Goal: Task Accomplishment & Management: Complete application form

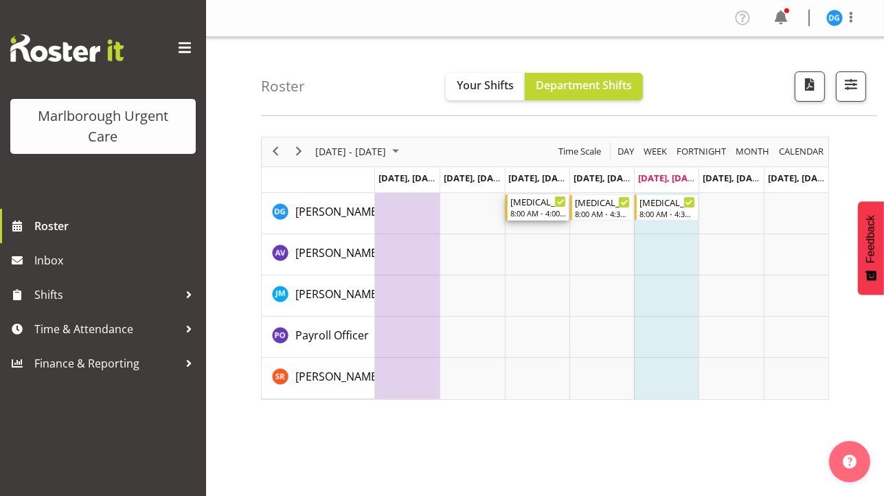
click at [527, 209] on div "8:00 AM - 4:00 PM" at bounding box center [538, 212] width 56 height 11
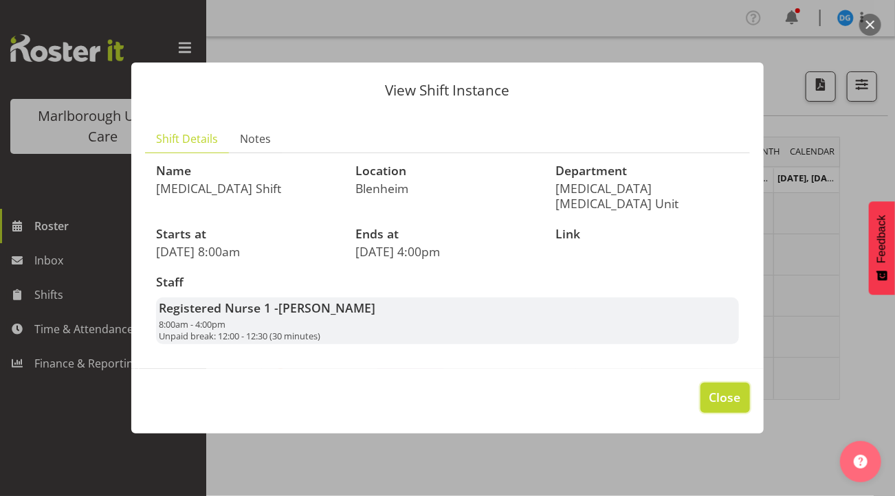
drag, startPoint x: 719, startPoint y: 388, endPoint x: 728, endPoint y: 396, distance: 11.7
click at [723, 392] on span "Close" at bounding box center [725, 397] width 32 height 18
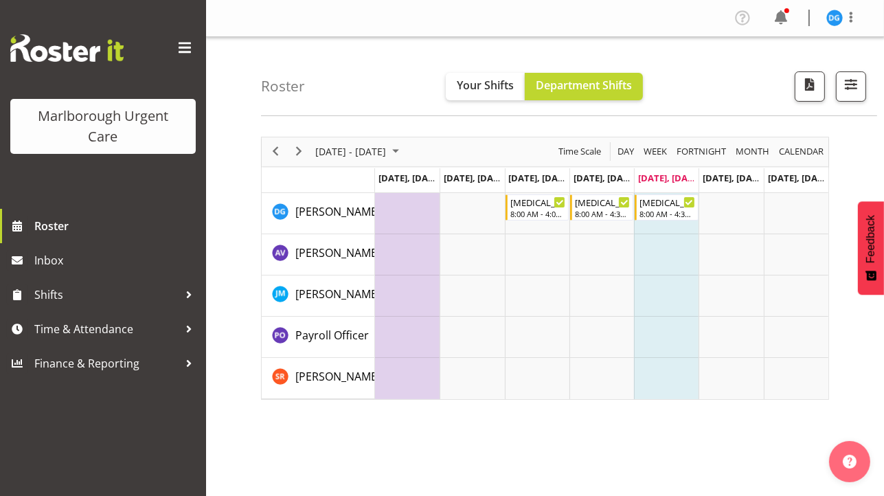
click at [383, 214] on td "Timeline Week of September 26, 2025" at bounding box center [407, 213] width 65 height 41
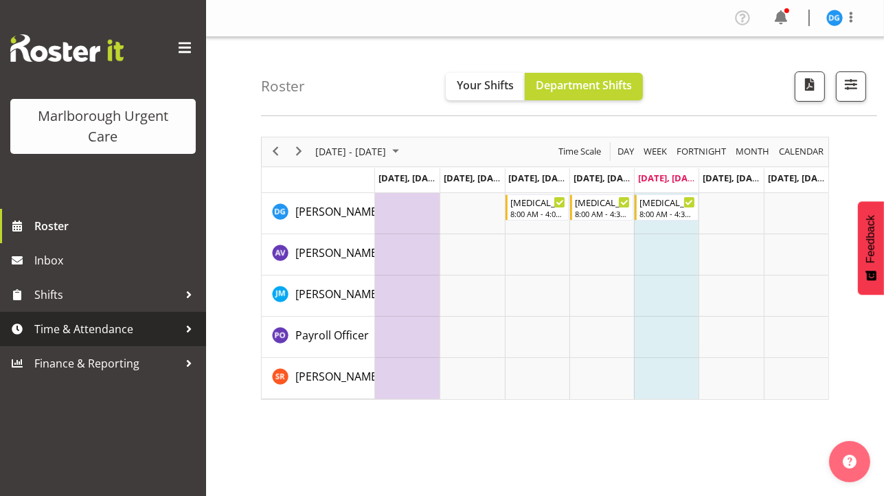
click at [116, 330] on span "Time & Attendance" at bounding box center [106, 329] width 144 height 21
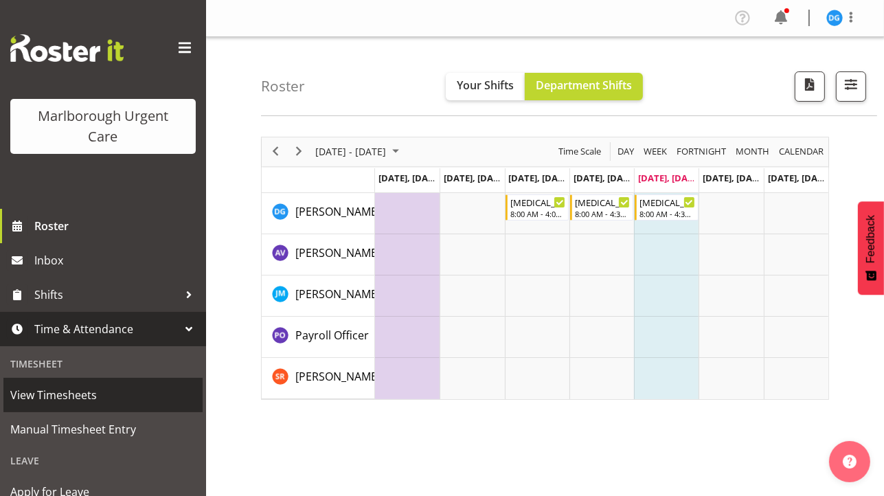
click at [88, 387] on span "View Timesheets" at bounding box center [103, 395] width 186 height 21
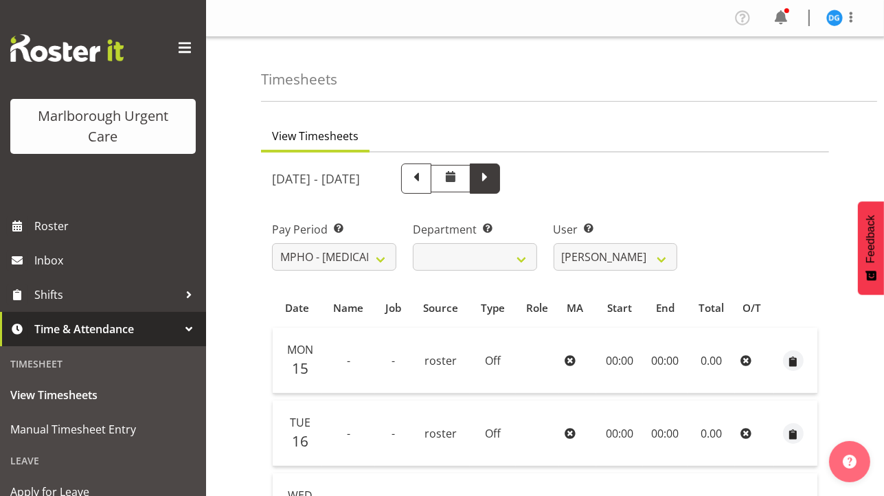
click at [494, 183] on span at bounding box center [485, 177] width 18 height 18
select select
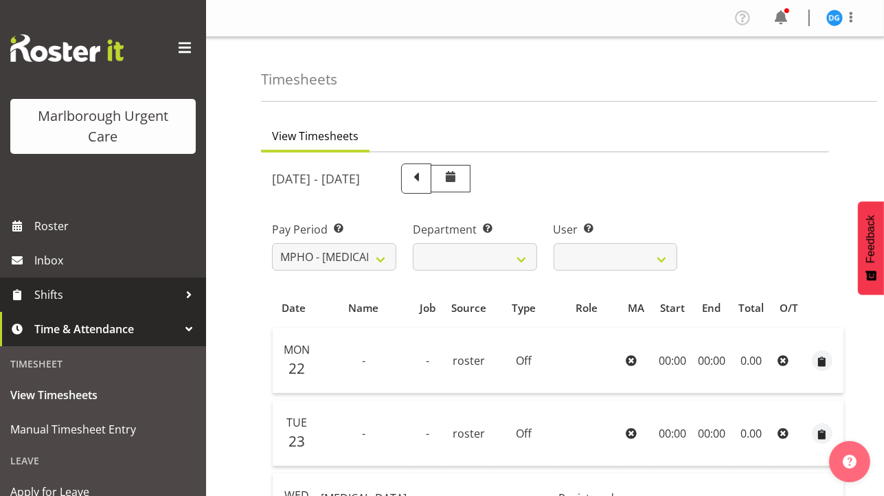
click at [80, 306] on link "Shifts" at bounding box center [103, 295] width 206 height 34
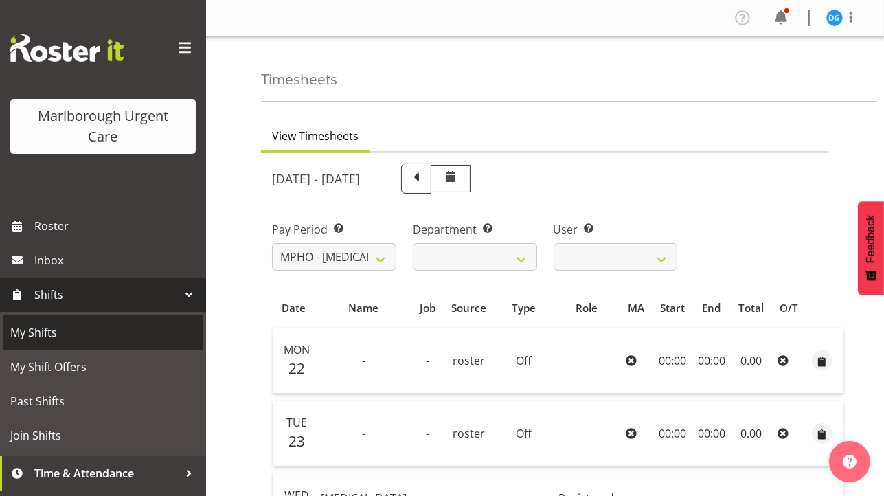
click at [54, 331] on span "My Shifts" at bounding box center [103, 332] width 186 height 21
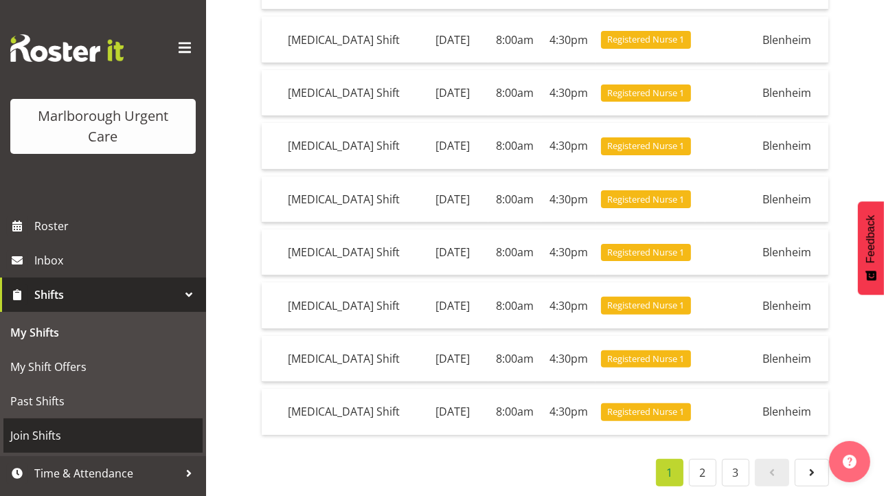
scroll to position [28, 0]
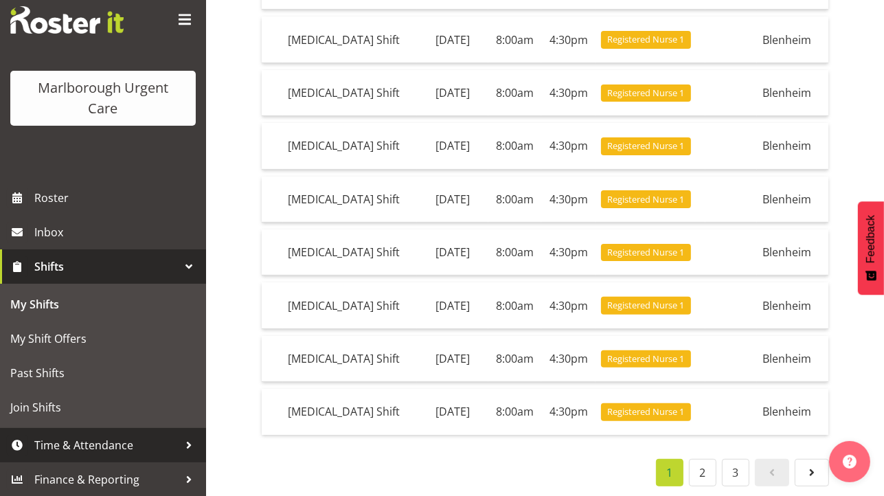
click at [108, 440] on span "Time & Attendance" at bounding box center [106, 445] width 144 height 21
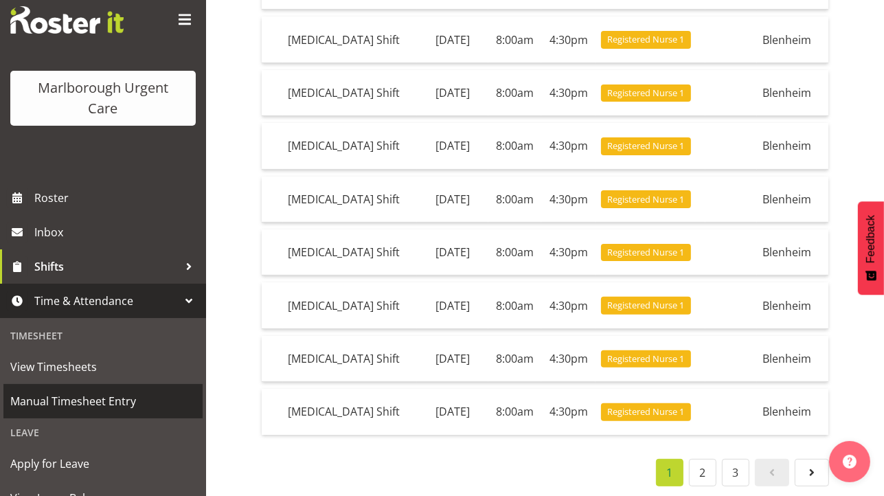
click at [91, 405] on span "Manual Timesheet Entry" at bounding box center [103, 401] width 186 height 21
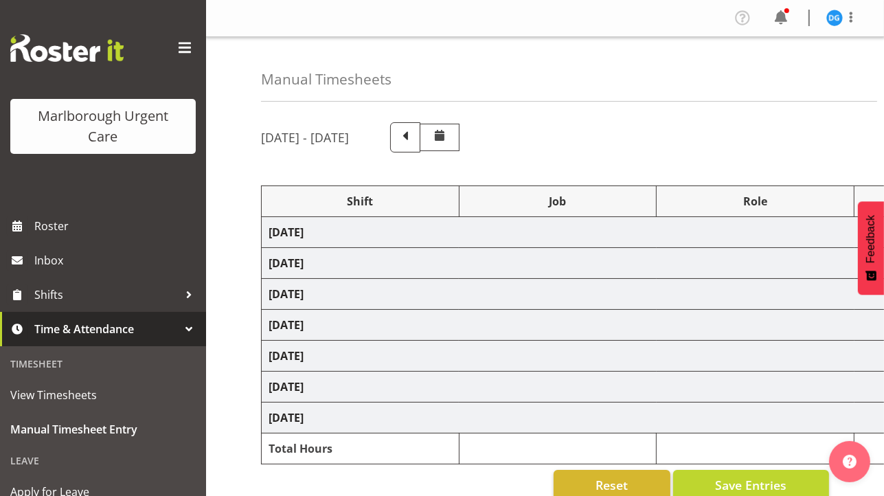
select select "82781"
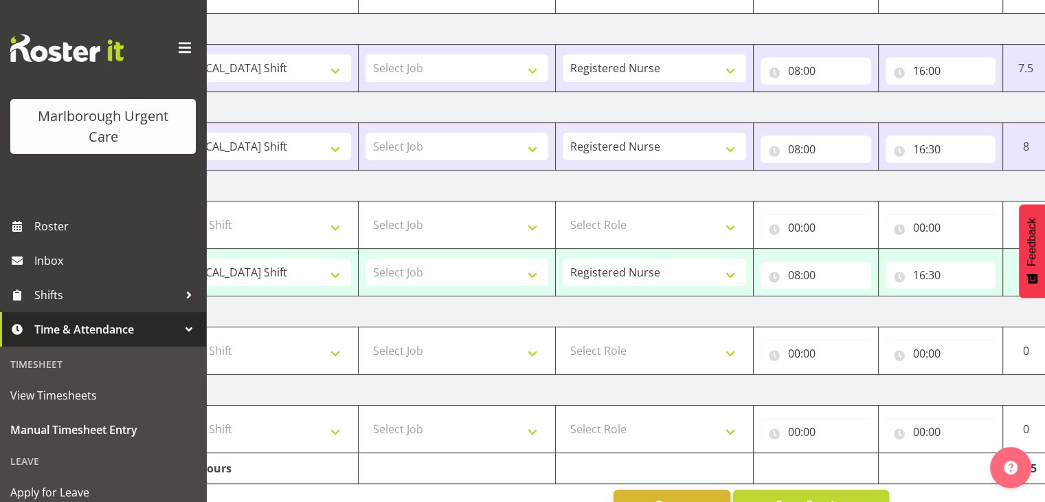
scroll to position [327, 0]
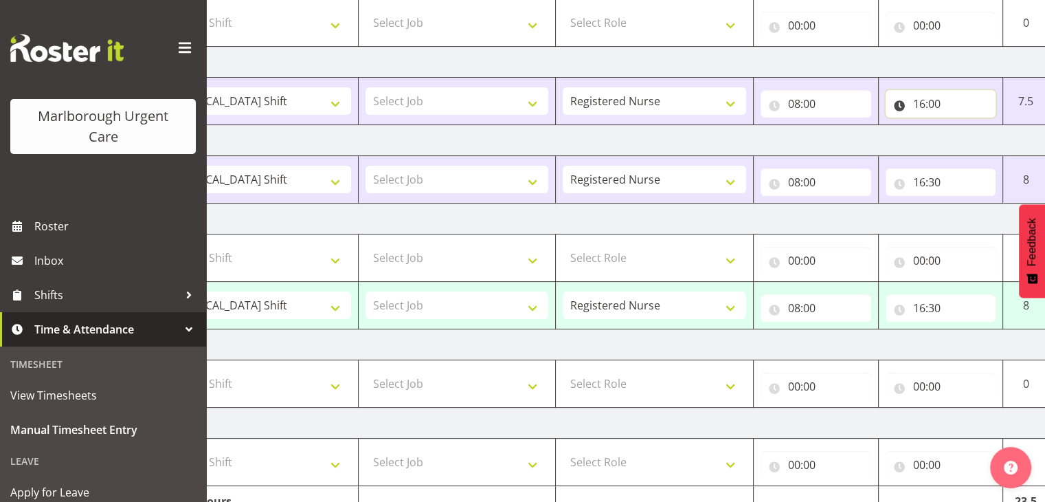
click at [884, 99] on input "16:00" at bounding box center [941, 103] width 111 height 27
click at [884, 138] on select "00 01 02 03 04 05 06 07 08 09 10 11 12 13 14 15 16 17 18 19 20 21 22 23 24 25 2…" at bounding box center [1015, 139] width 31 height 27
select select "30"
click at [884, 126] on select "00 01 02 03 04 05 06 07 08 09 10 11 12 13 14 15 16 17 18 19 20 21 22 23 24 25 2…" at bounding box center [1015, 139] width 31 height 27
type input "16:30"
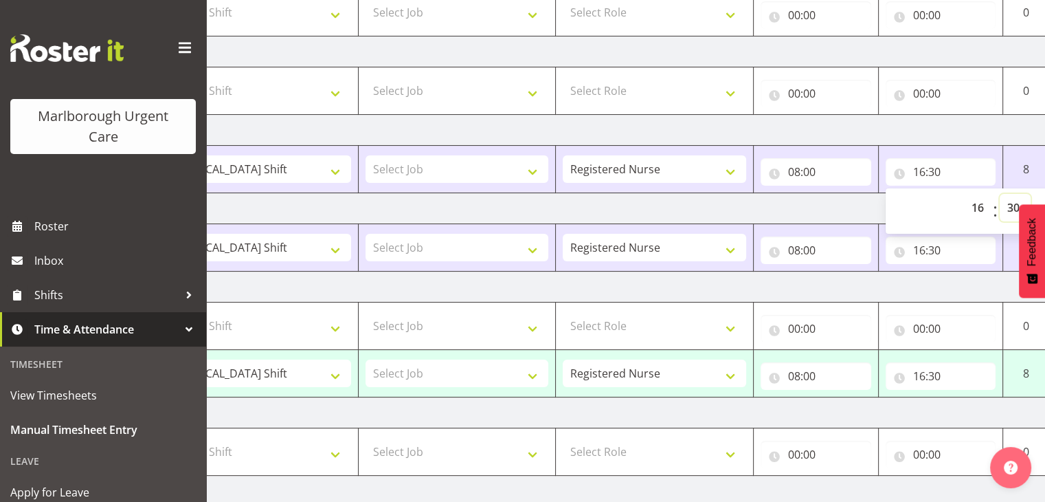
scroll to position [258, 0]
click at [884, 133] on td "[DATE]" at bounding box center [641, 130] width 961 height 31
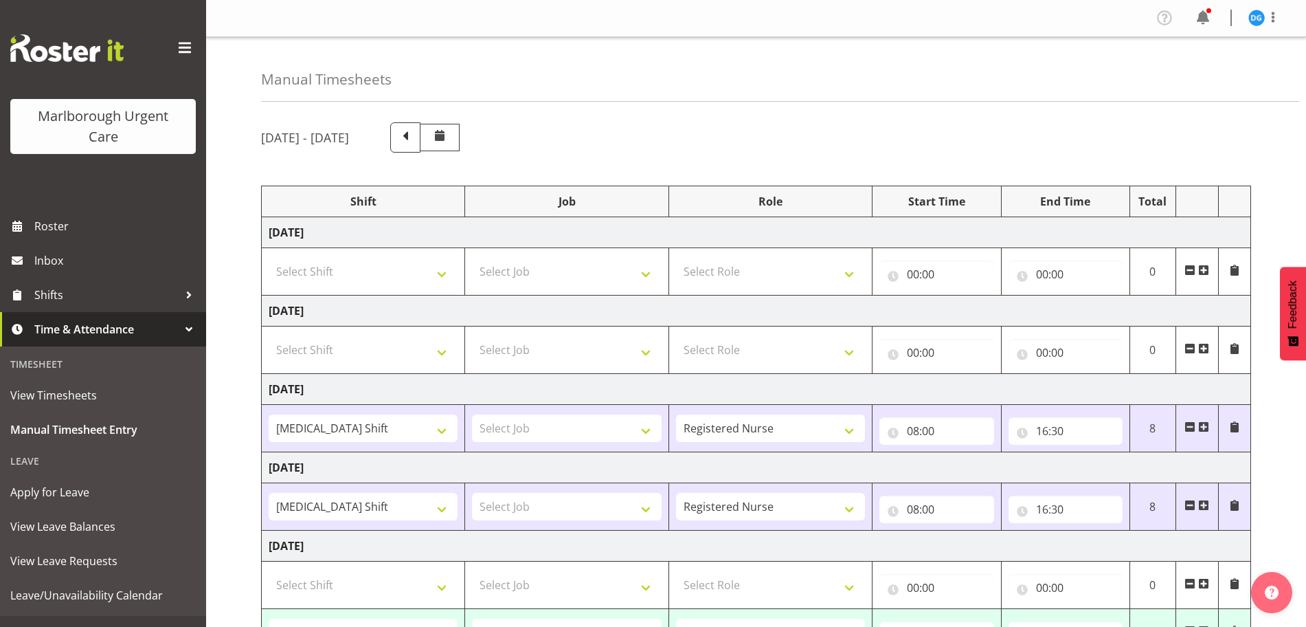
scroll to position [0, 0]
click at [401, 352] on select "Select Shift [MEDICAL_DATA] Shift [MEDICAL_DATA] Shift test shift" at bounding box center [363, 349] width 189 height 27
select select "82724"
click at [269, 336] on select "Select Shift [MEDICAL_DATA] Shift [MEDICAL_DATA] Shift test shift" at bounding box center [363, 349] width 189 height 27
click at [381, 256] on td "Select Shift [MEDICAL_DATA] Shift [MEDICAL_DATA] Shift test shift" at bounding box center [363, 271] width 203 height 47
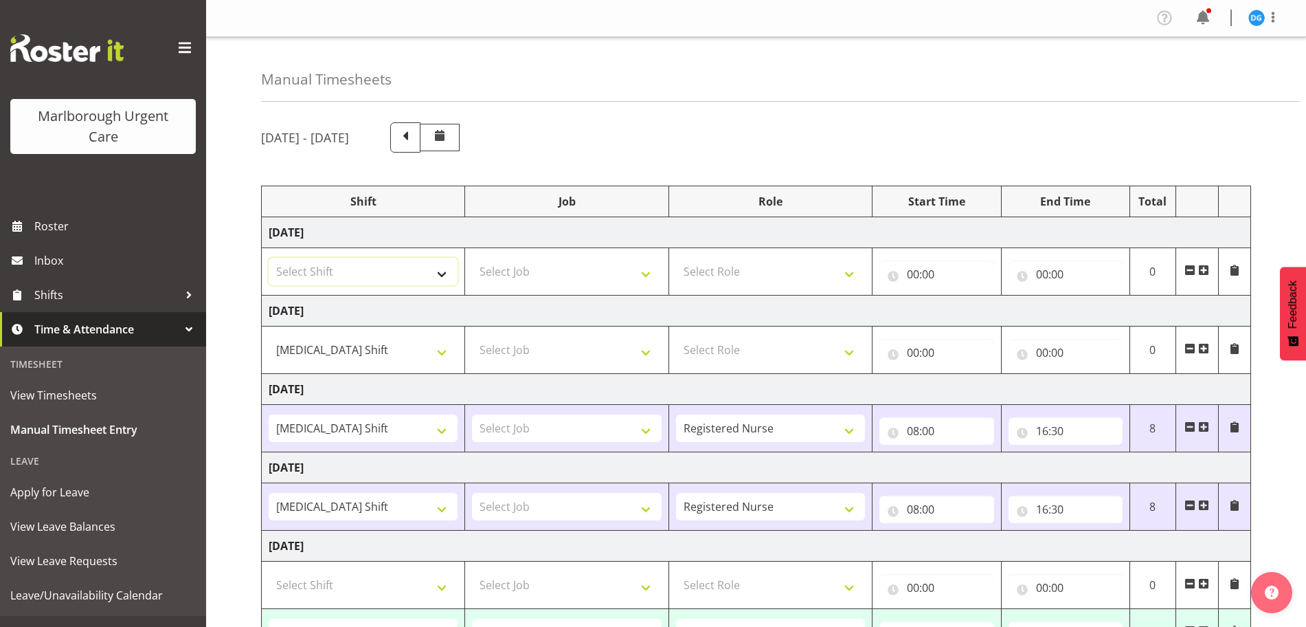
click at [375, 269] on select "Select Shift [MEDICAL_DATA] Shift [MEDICAL_DATA] Shift test shift" at bounding box center [363, 271] width 189 height 27
select select "82724"
click at [269, 258] on select "Select Shift [MEDICAL_DATA] Shift [MEDICAL_DATA] Shift test shift" at bounding box center [363, 271] width 189 height 27
click at [723, 278] on select "Select Role Registered Nurse Weekend RN" at bounding box center [770, 271] width 189 height 27
select select "1554"
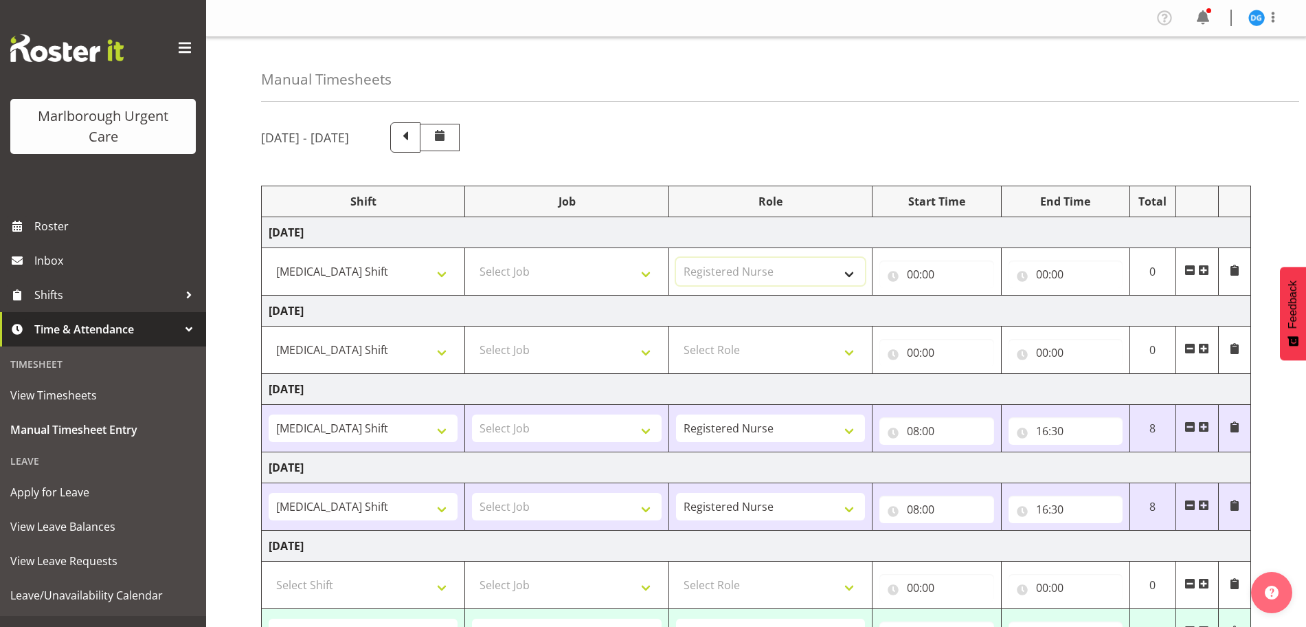
click at [676, 258] on select "Select Role Registered Nurse Weekend RN" at bounding box center [770, 271] width 189 height 27
click at [737, 356] on select "Select Role Registered Nurse Weekend RN" at bounding box center [770, 349] width 189 height 27
select select "1554"
click at [676, 336] on select "Select Role Registered Nurse Weekend RN" at bounding box center [770, 349] width 189 height 27
click at [884, 282] on input "00:00" at bounding box center [936, 273] width 114 height 27
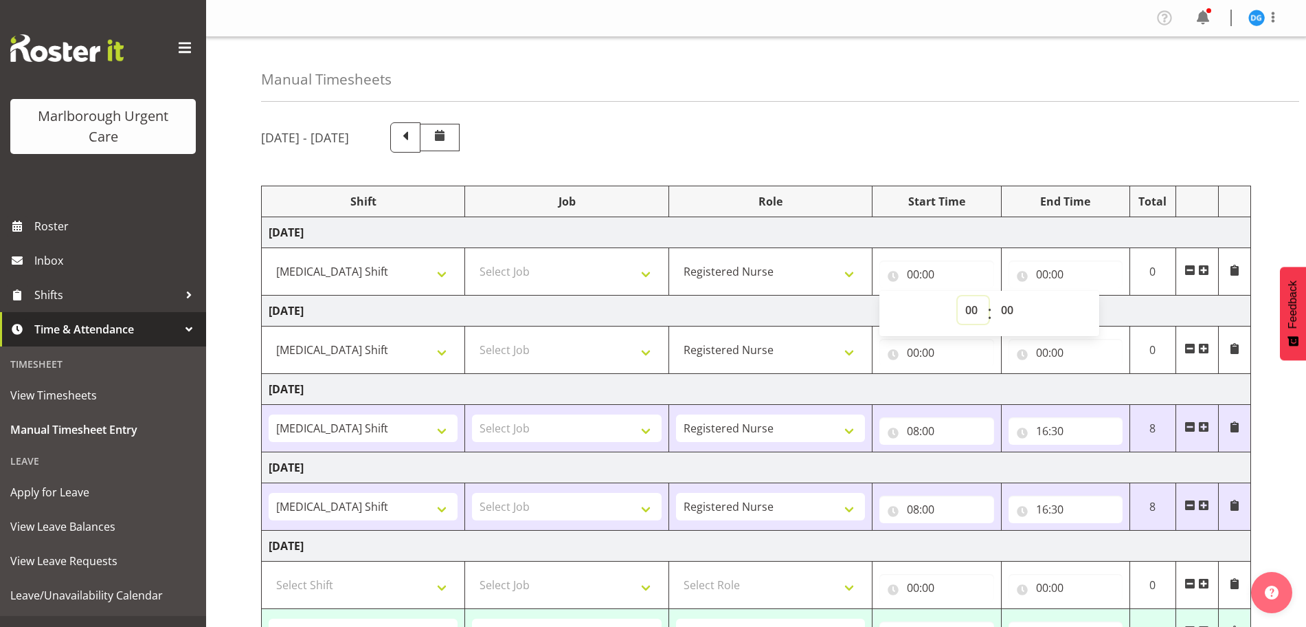
click at [884, 308] on select "00 01 02 03 04 05 06 07 08 09 10 11 12 13 14 15 16 17 18 19 20 21 22 23" at bounding box center [973, 309] width 31 height 27
select select "8"
click at [884, 296] on select "00 01 02 03 04 05 06 07 08 09 10 11 12 13 14 15 16 17 18 19 20 21 22 23" at bounding box center [973, 309] width 31 height 27
type input "08:00"
click at [884, 273] on input "00:00" at bounding box center [1066, 273] width 114 height 27
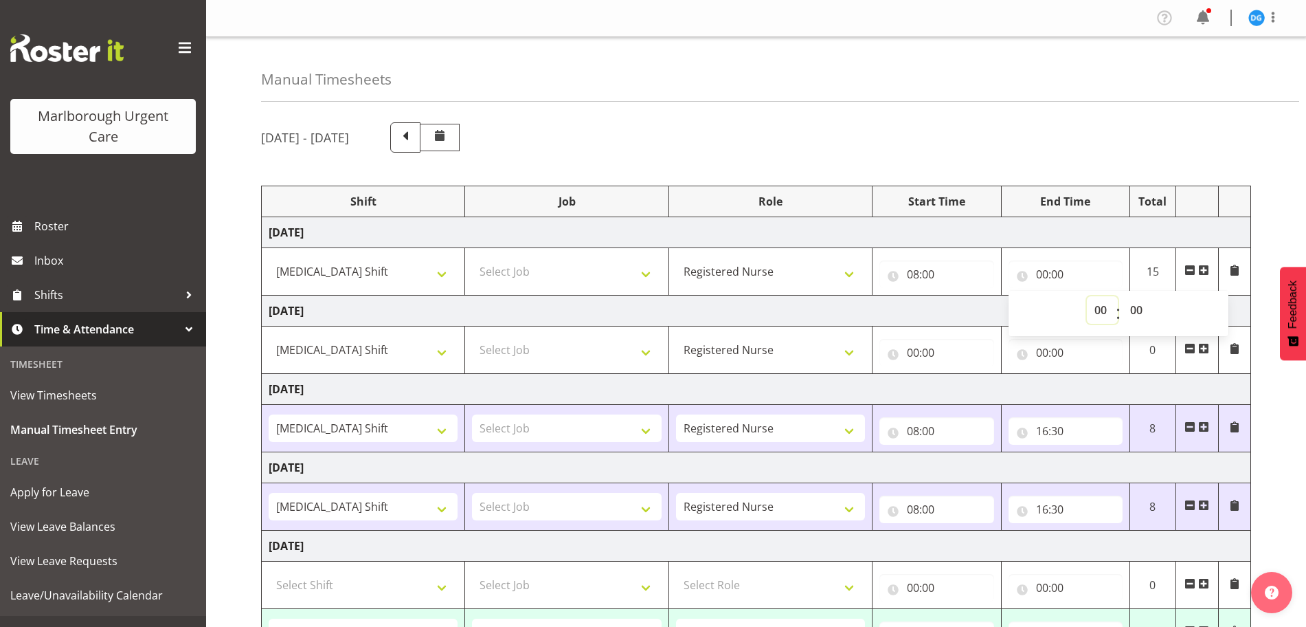
click at [884, 304] on select "00 01 02 03 04 05 06 07 08 09 10 11 12 13 14 15 16 17 18 19 20 21 22 23" at bounding box center [1102, 309] width 31 height 27
select select "16"
click at [884, 296] on select "00 01 02 03 04 05 06 07 08 09 10 11 12 13 14 15 16 17 18 19 20 21 22 23" at bounding box center [1102, 309] width 31 height 27
type input "16:00"
click at [884, 308] on select "00 01 02 03 04 05 06 07 08 09 10 11 12 13 14 15 16 17 18 19 20 21 22 23 24 25 2…" at bounding box center [1138, 309] width 31 height 27
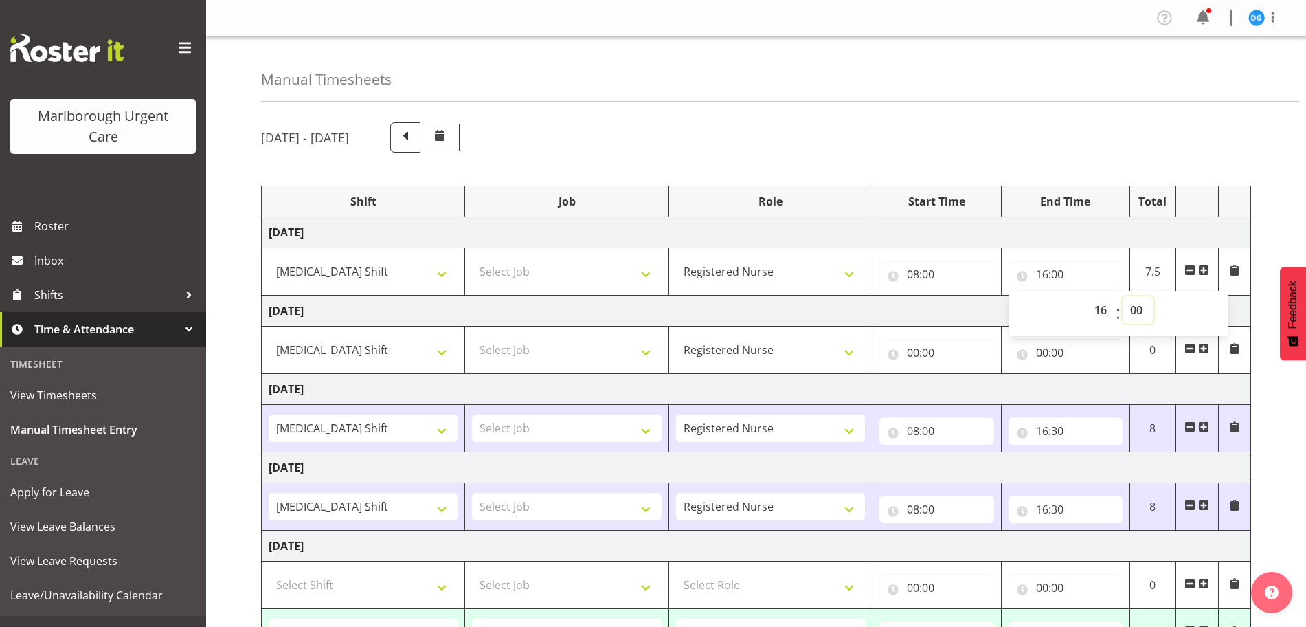
select select "30"
click at [884, 296] on select "00 01 02 03 04 05 06 07 08 09 10 11 12 13 14 15 16 17 18 19 20 21 22 23 24 25 2…" at bounding box center [1138, 309] width 31 height 27
type input "16:30"
click at [884, 350] on input "00:00" at bounding box center [936, 352] width 114 height 27
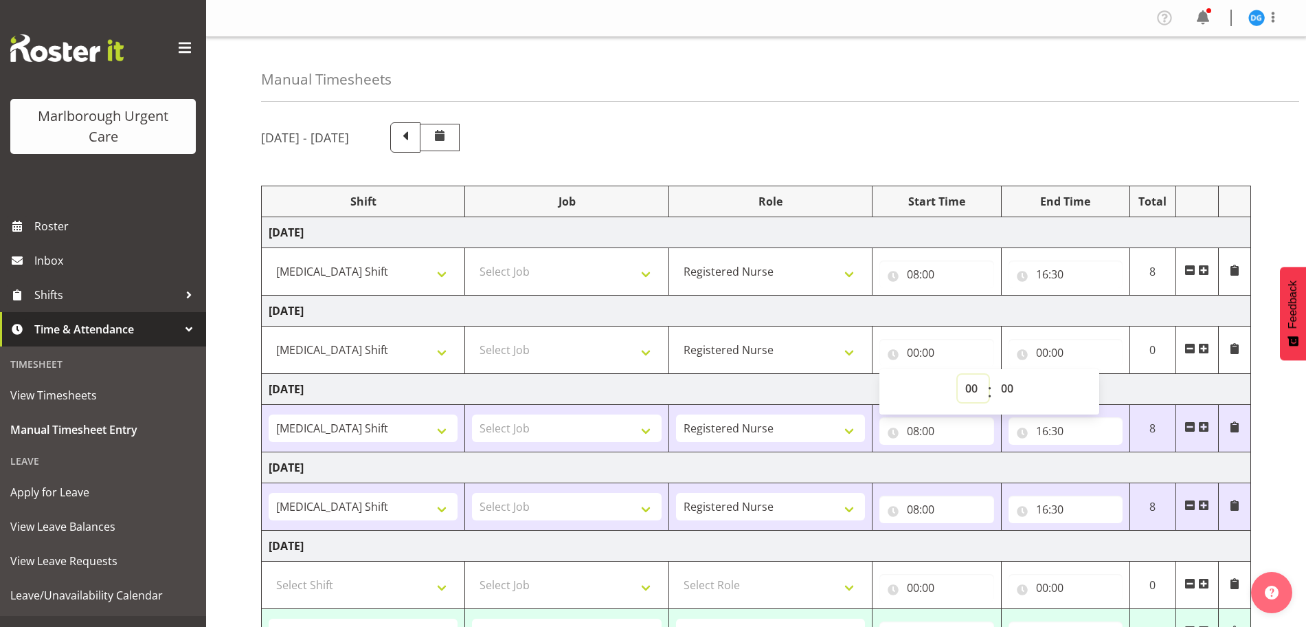
click at [884, 393] on select "00 01 02 03 04 05 06 07 08 09 10 11 12 13 14 15 16 17 18 19 20 21 22 23" at bounding box center [973, 387] width 31 height 27
select select "8"
click at [884, 374] on select "00 01 02 03 04 05 06 07 08 09 10 11 12 13 14 15 16 17 18 19 20 21 22 23" at bounding box center [973, 387] width 31 height 27
type input "08:00"
click at [884, 356] on input "00:00" at bounding box center [1066, 352] width 114 height 27
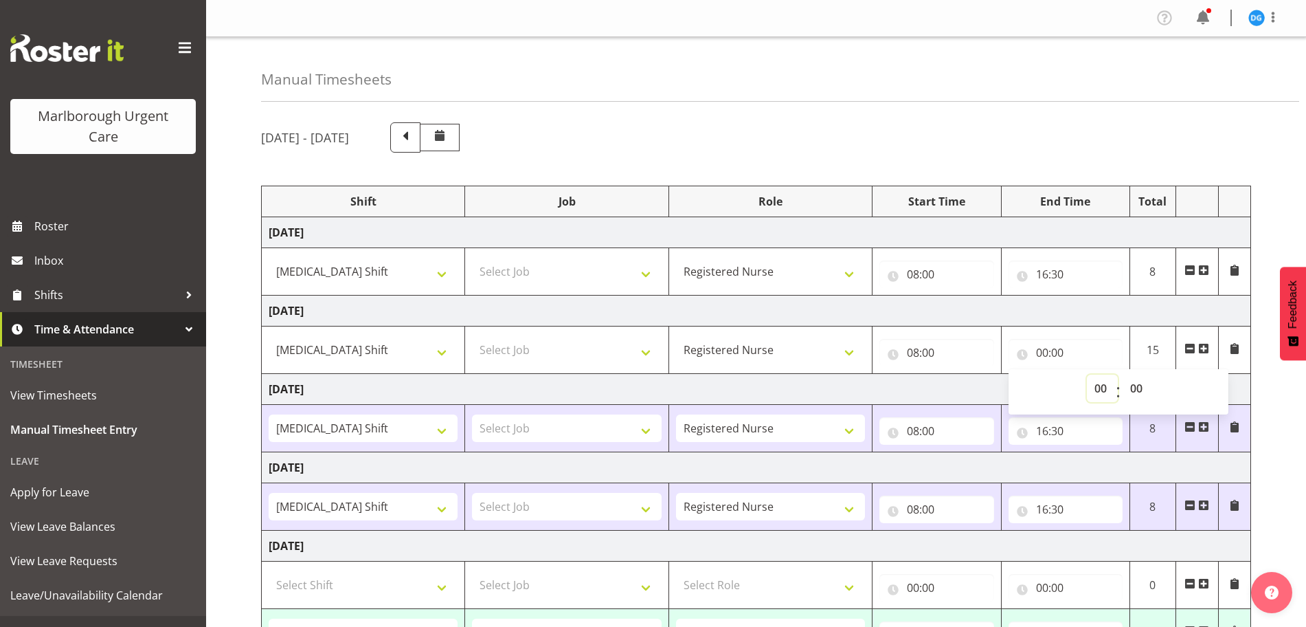
click at [884, 389] on select "00 01 02 03 04 05 06 07 08 09 10 11 12 13 14 15 16 17 18 19 20 21 22 23" at bounding box center [1102, 387] width 31 height 27
select select "16"
click at [884, 374] on select "00 01 02 03 04 05 06 07 08 09 10 11 12 13 14 15 16 17 18 19 20 21 22 23" at bounding box center [1102, 387] width 31 height 27
type input "16:00"
click at [884, 392] on select "00 01 02 03 04 05 06 07 08 09 10 11 12 13 14 15 16 17 18 19 20 21 22 23 24 25 2…" at bounding box center [1138, 387] width 31 height 27
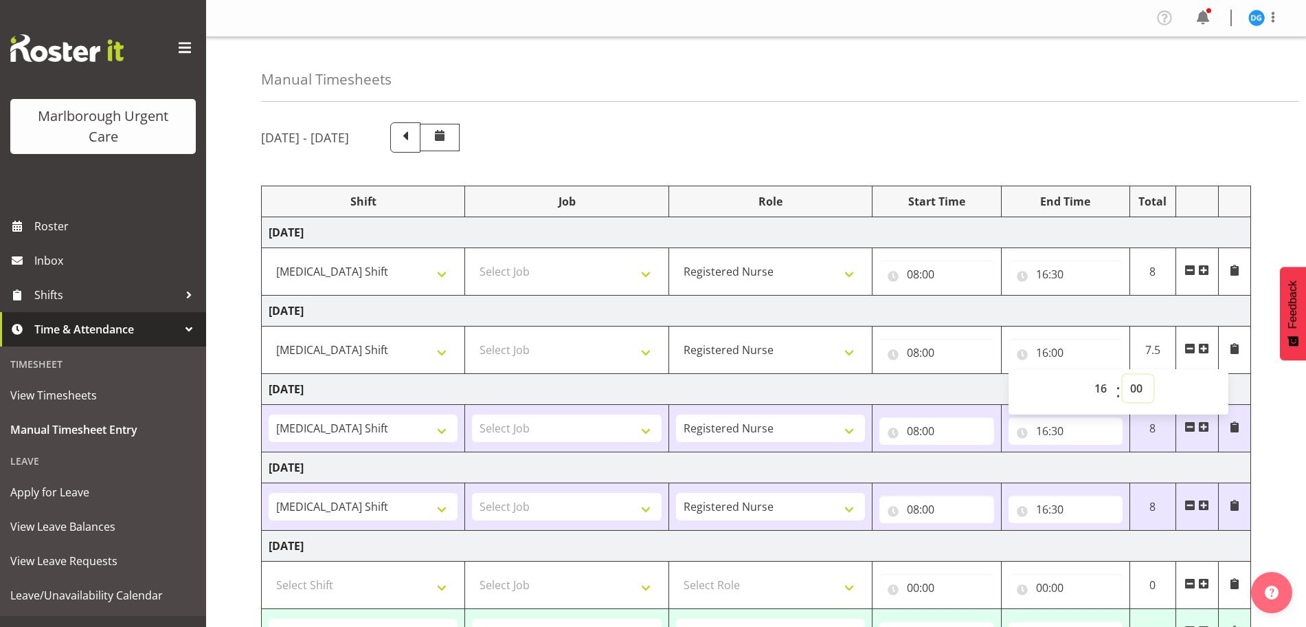
select select "30"
click at [884, 374] on select "00 01 02 03 04 05 06 07 08 09 10 11 12 13 14 15 16 17 18 19 20 21 22 23 24 25 2…" at bounding box center [1138, 387] width 31 height 27
type input "16:30"
click at [884, 134] on div "[DATE] - [DATE]" at bounding box center [756, 137] width 990 height 30
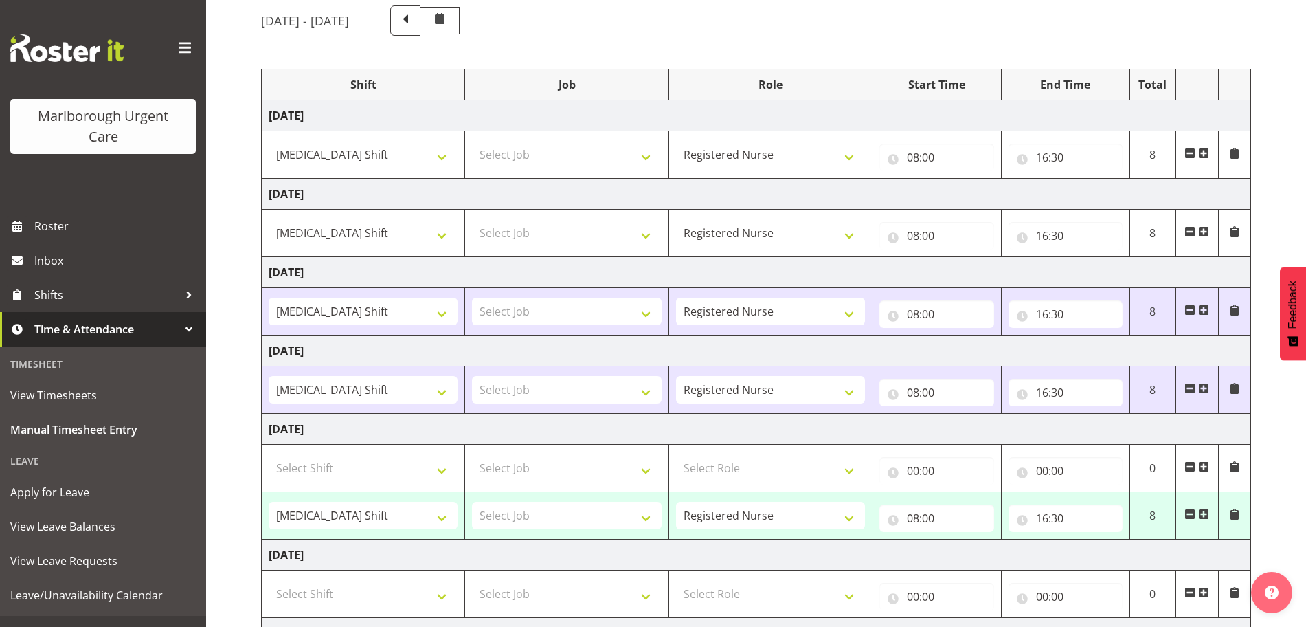
scroll to position [258, 0]
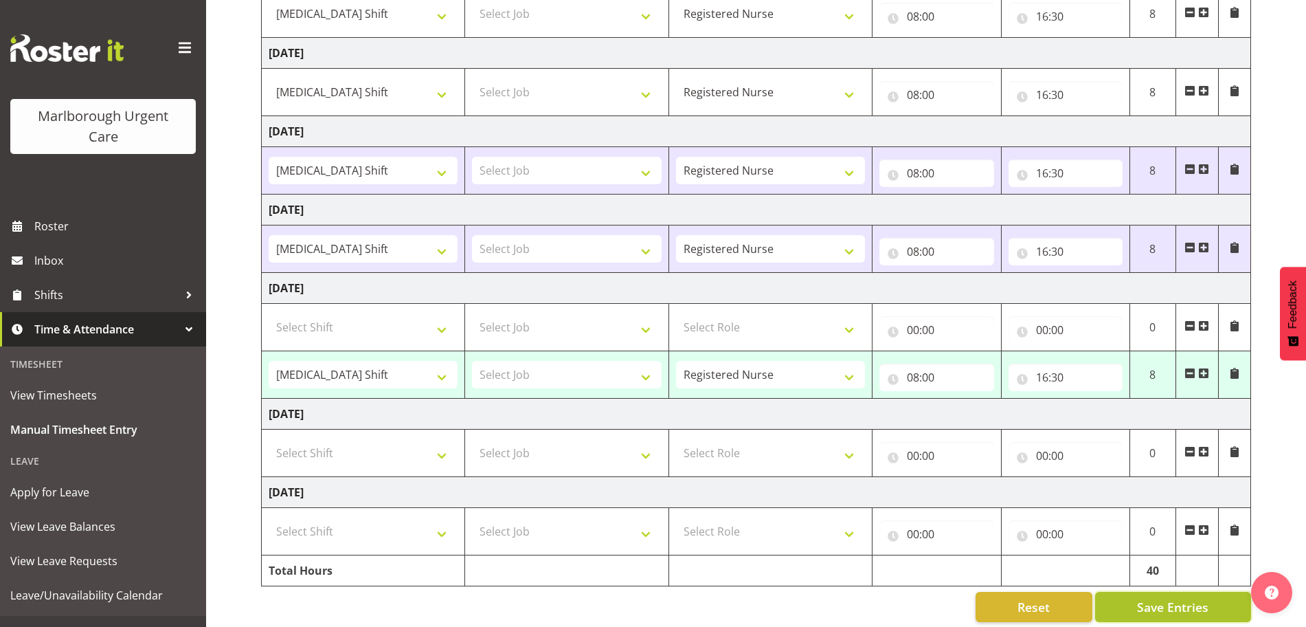
click at [884, 495] on span "Save Entries" at bounding box center [1172, 607] width 71 height 18
select select "82781"
type input "08:00"
type input "16:30"
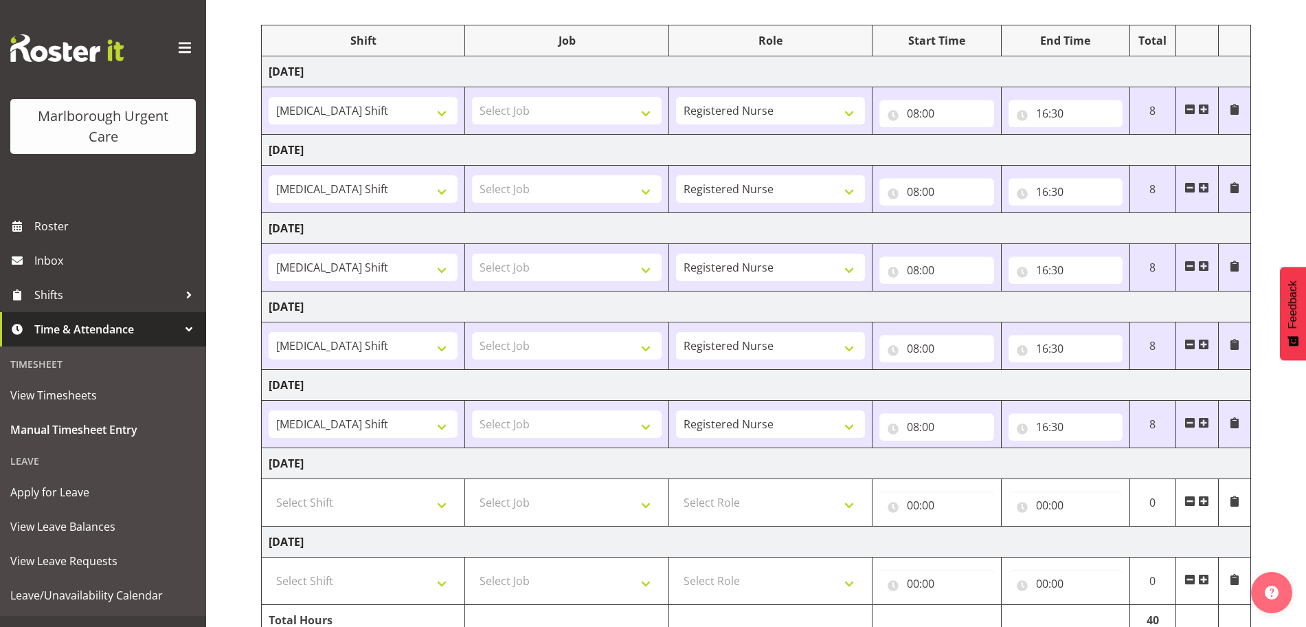
scroll to position [172, 0]
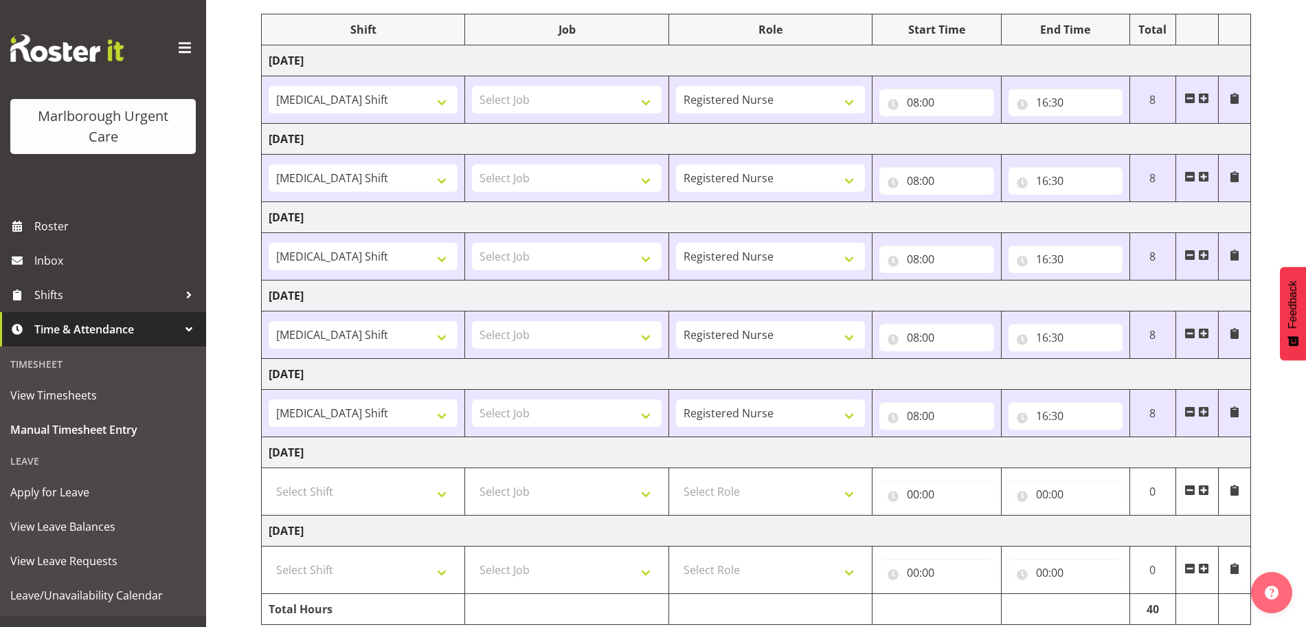
click at [176, 41] on span at bounding box center [185, 48] width 22 height 22
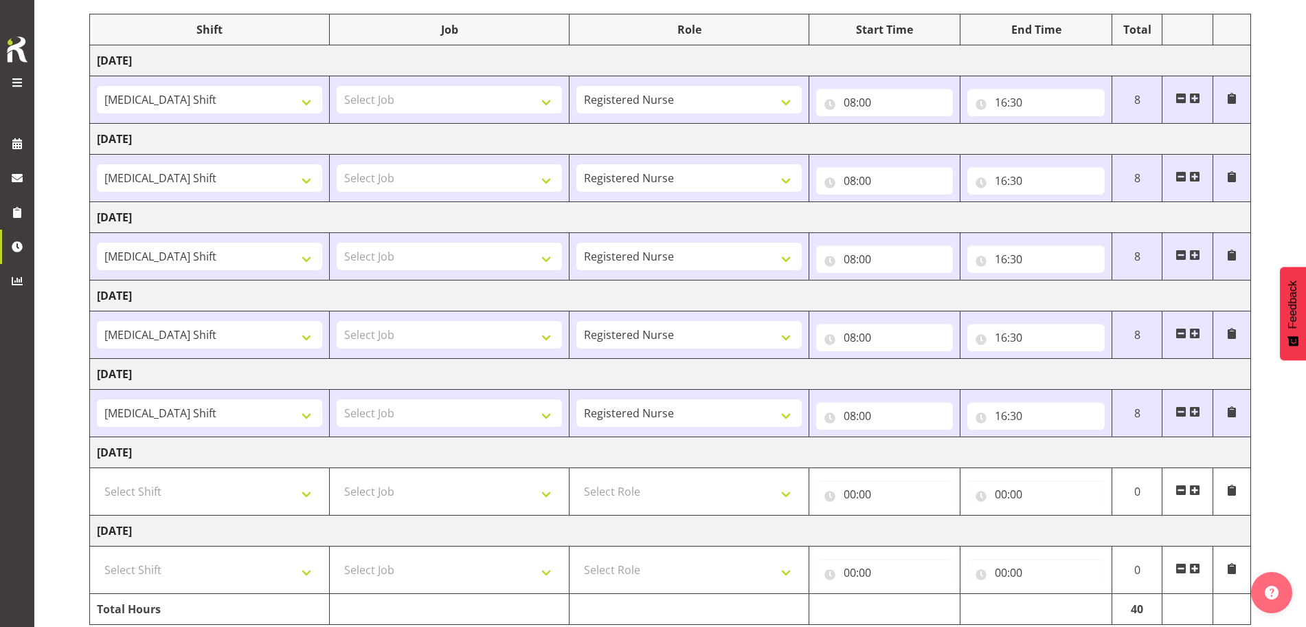
click at [16, 80] on span at bounding box center [17, 82] width 16 height 16
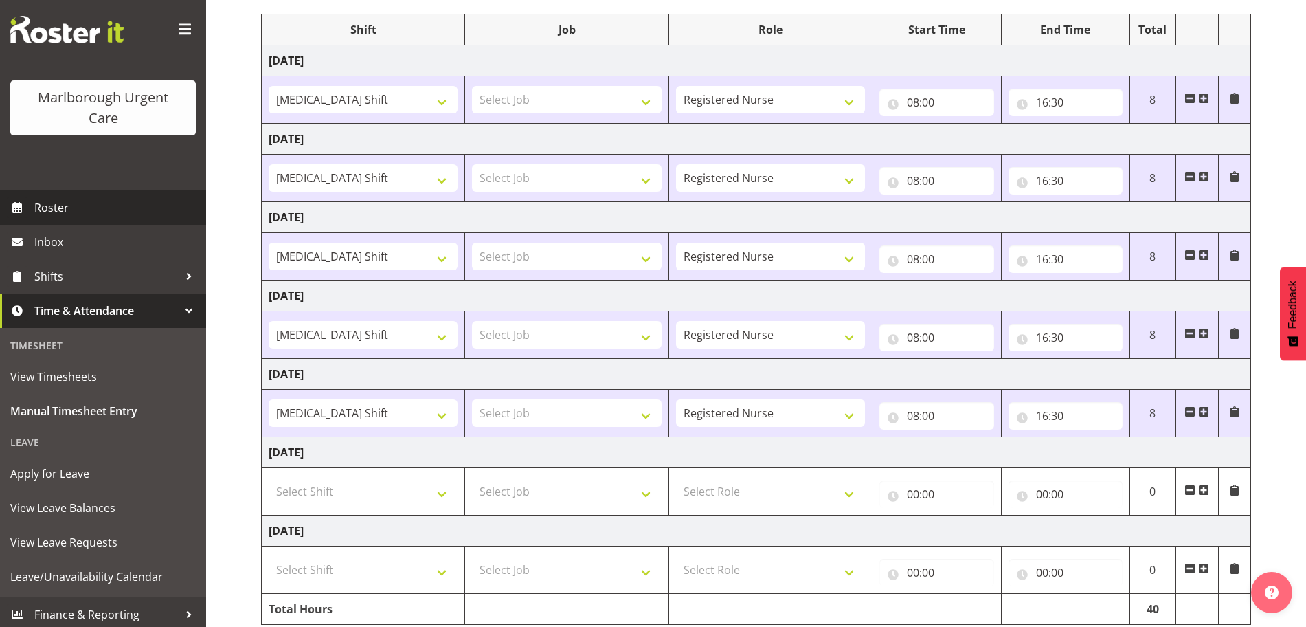
scroll to position [23, 0]
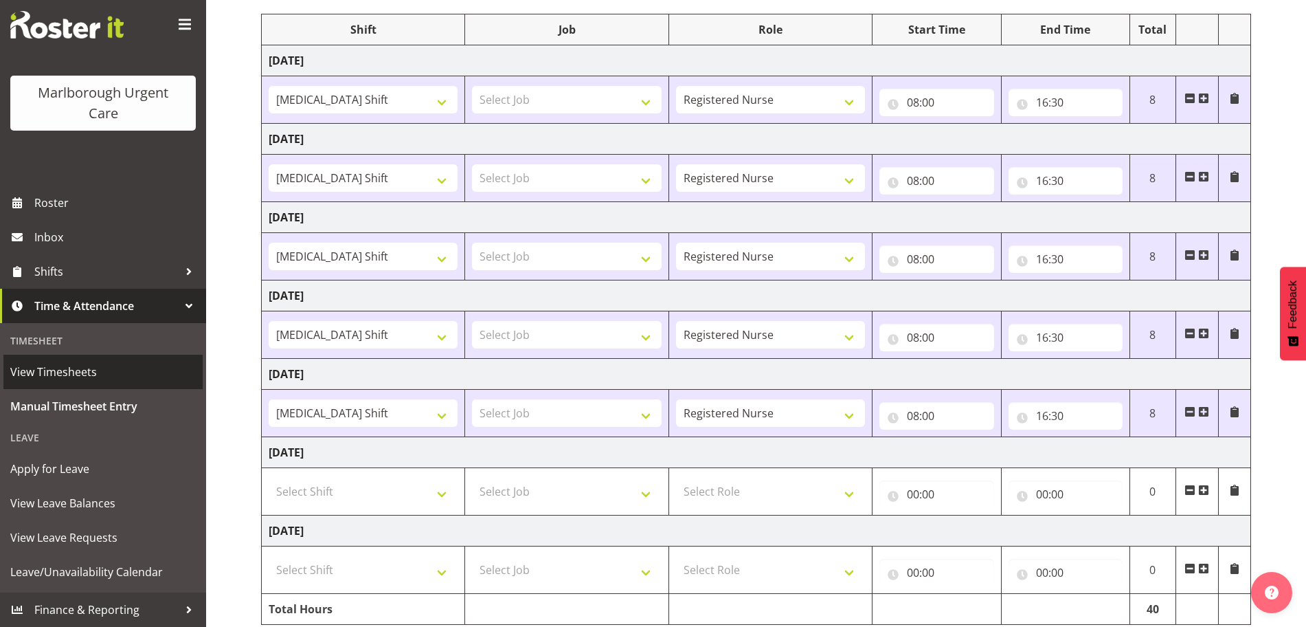
click at [80, 359] on link "View Timesheets" at bounding box center [102, 372] width 199 height 34
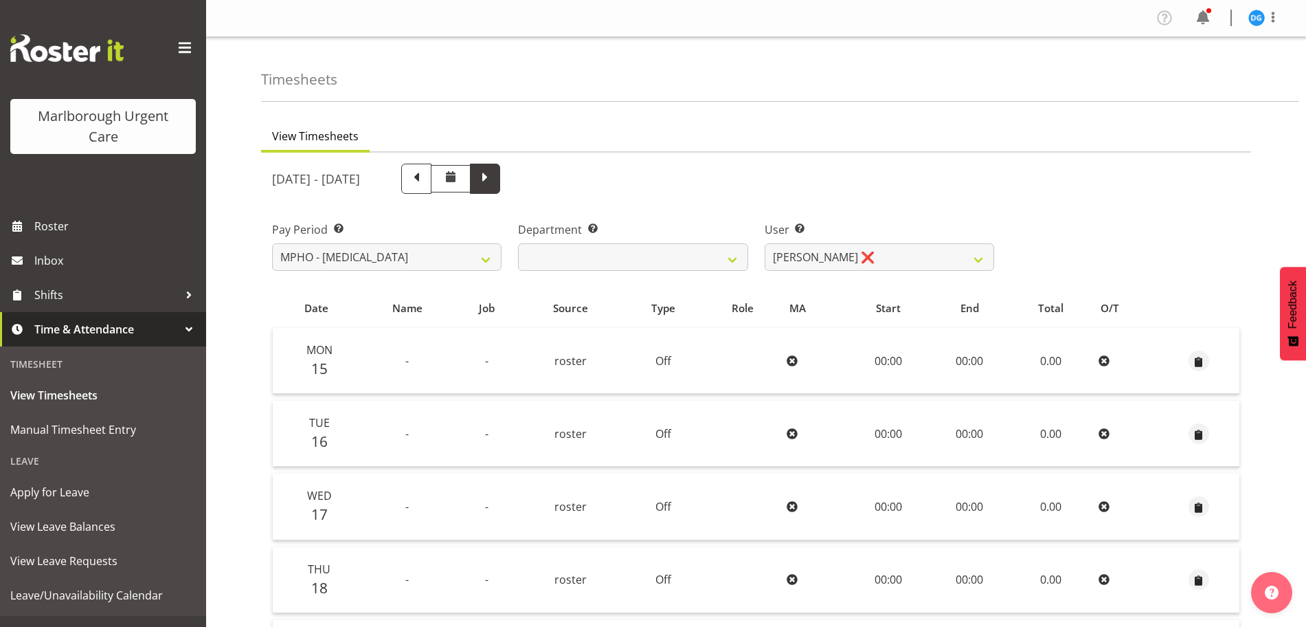
click at [494, 181] on span at bounding box center [485, 177] width 18 height 18
select select
